Goal: Task Accomplishment & Management: Use online tool/utility

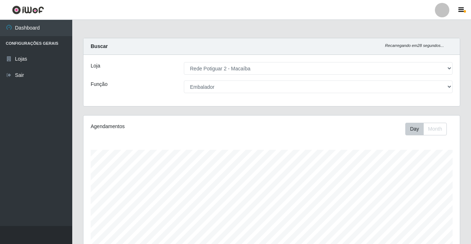
select select "101"
select select "1"
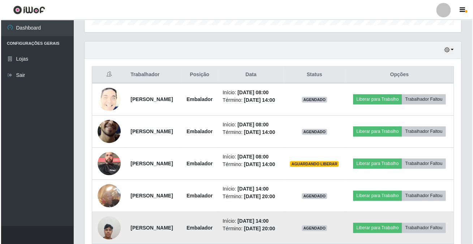
scroll to position [200, 0]
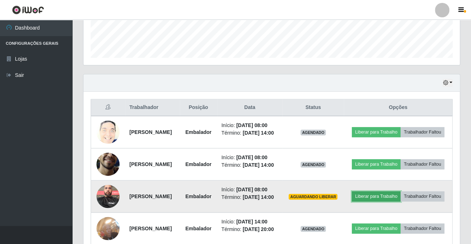
click at [394, 202] on button "Liberar para Trabalho" at bounding box center [376, 196] width 49 height 10
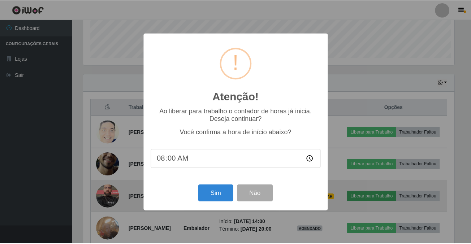
scroll to position [150, 372]
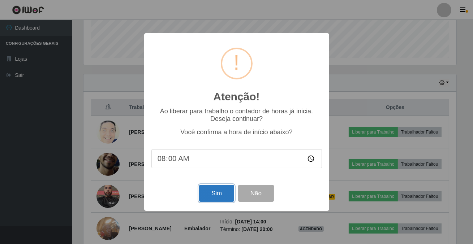
click at [214, 190] on button "Sim" at bounding box center [216, 193] width 35 height 17
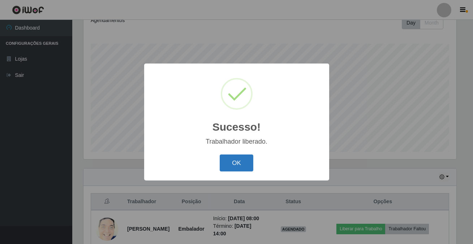
click at [245, 161] on button "OK" at bounding box center [237, 163] width 34 height 17
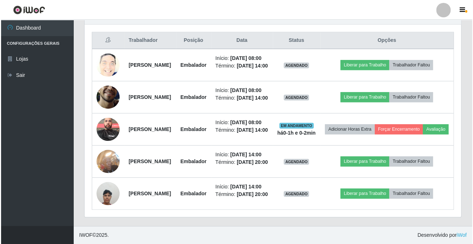
scroll to position [271, 0]
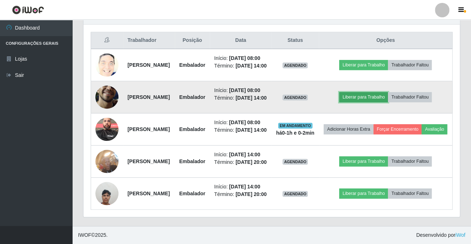
click at [357, 102] on button "Liberar para Trabalho" at bounding box center [363, 97] width 49 height 10
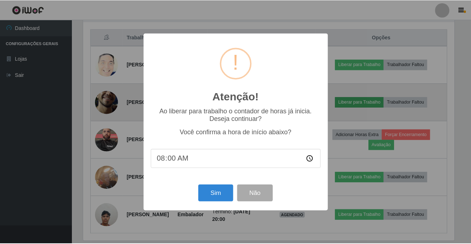
scroll to position [150, 372]
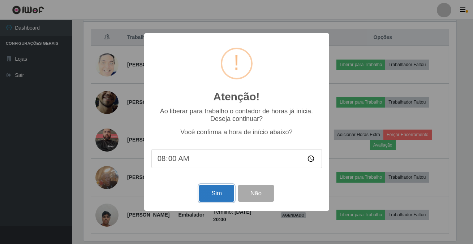
click at [222, 202] on button "Sim" at bounding box center [216, 193] width 35 height 17
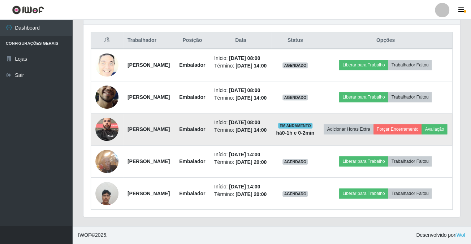
scroll to position [106, 0]
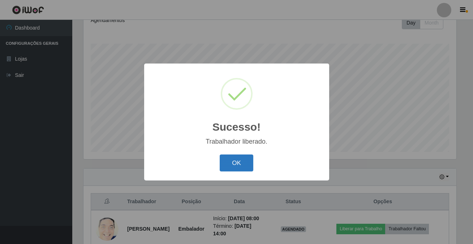
drag, startPoint x: 233, startPoint y: 177, endPoint x: 232, endPoint y: 168, distance: 8.4
click at [233, 176] on div "Sucesso! × Trabalhador liberado. OK Cancel" at bounding box center [236, 122] width 185 height 117
click at [233, 168] on button "OK" at bounding box center [237, 163] width 34 height 17
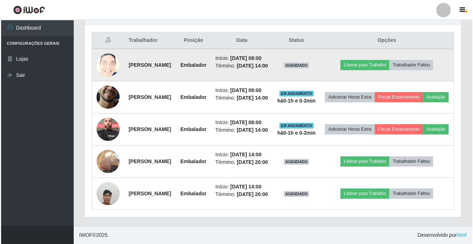
scroll to position [200, 0]
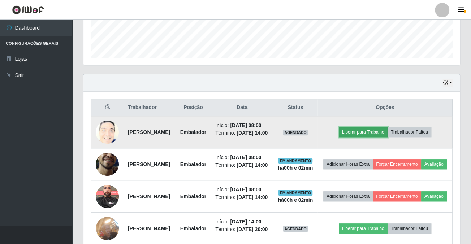
click at [381, 136] on button "Liberar para Trabalho" at bounding box center [363, 132] width 49 height 10
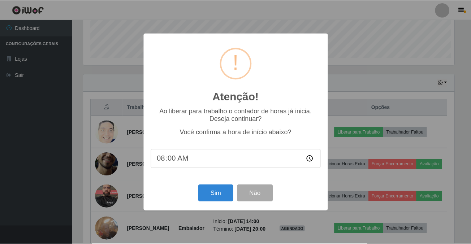
scroll to position [150, 372]
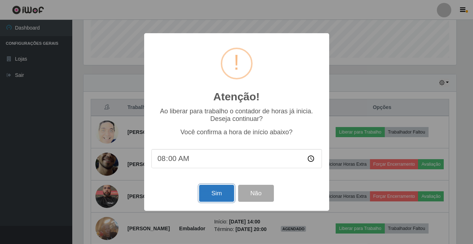
click at [200, 193] on button "Sim" at bounding box center [216, 193] width 35 height 17
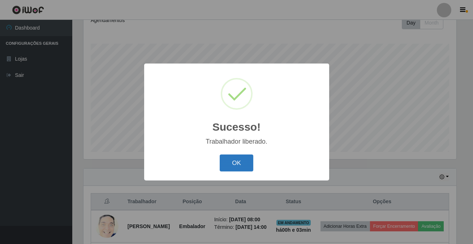
click at [231, 164] on button "OK" at bounding box center [237, 163] width 34 height 17
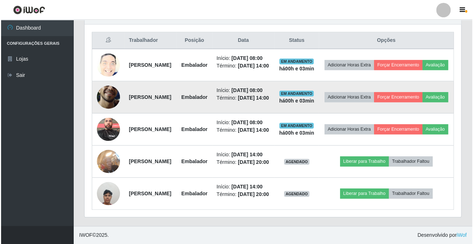
scroll to position [332, 0]
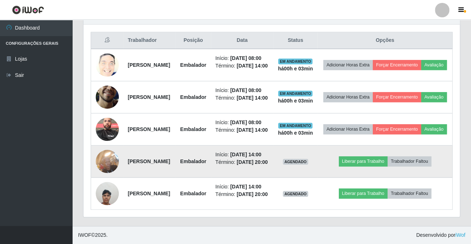
click at [108, 146] on img at bounding box center [107, 161] width 23 height 31
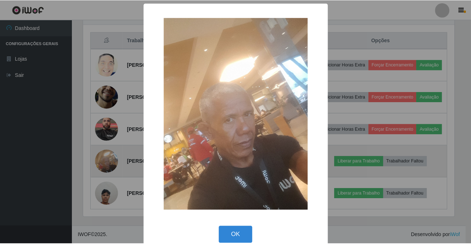
scroll to position [150, 372]
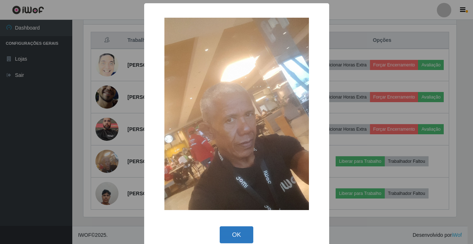
click at [226, 231] on button "OK" at bounding box center [237, 234] width 34 height 17
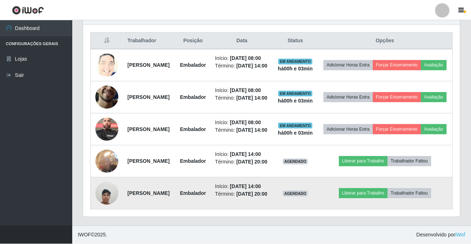
scroll to position [150, 376]
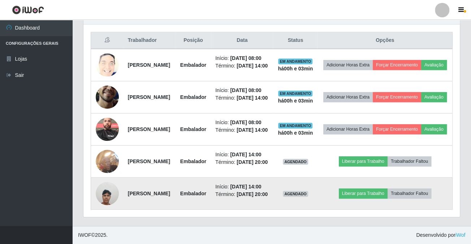
click at [115, 188] on img at bounding box center [107, 193] width 23 height 31
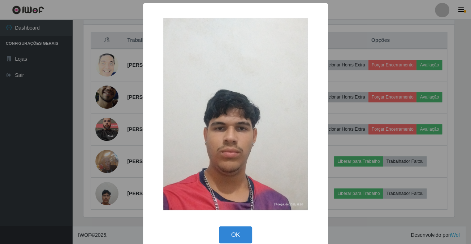
scroll to position [150, 372]
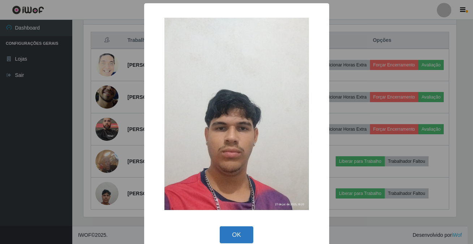
click at [225, 236] on button "OK" at bounding box center [237, 234] width 34 height 17
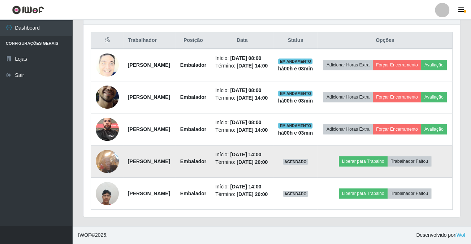
scroll to position [266, 0]
